Goal: Navigation & Orientation: Find specific page/section

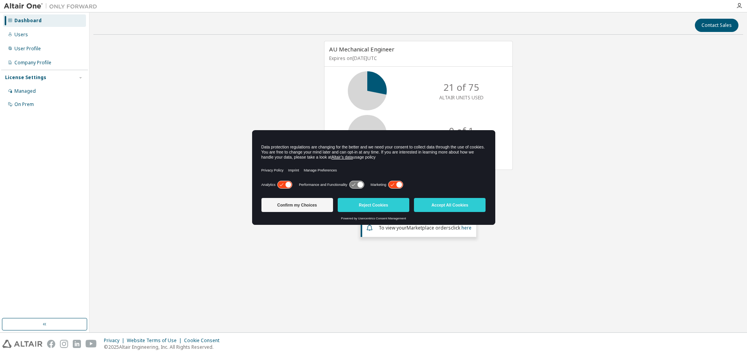
click at [286, 183] on icon at bounding box center [289, 185] width 6 height 6
click at [398, 186] on icon at bounding box center [395, 184] width 14 height 7
click at [362, 182] on icon at bounding box center [356, 184] width 14 height 7
drag, startPoint x: 360, startPoint y: 181, endPoint x: 356, endPoint y: 185, distance: 6.3
click at [360, 181] on icon at bounding box center [357, 184] width 16 height 8
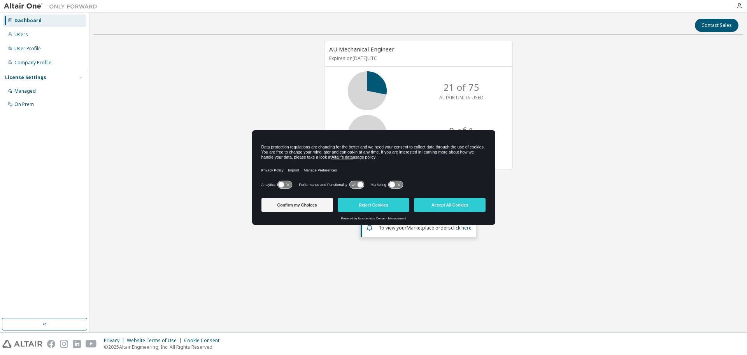
click at [356, 186] on icon at bounding box center [356, 184] width 14 height 7
click at [356, 184] on icon at bounding box center [356, 184] width 14 height 7
click at [362, 198] on button "Reject Cookies" at bounding box center [374, 205] width 72 height 14
